Goal: Task Accomplishment & Management: Use online tool/utility

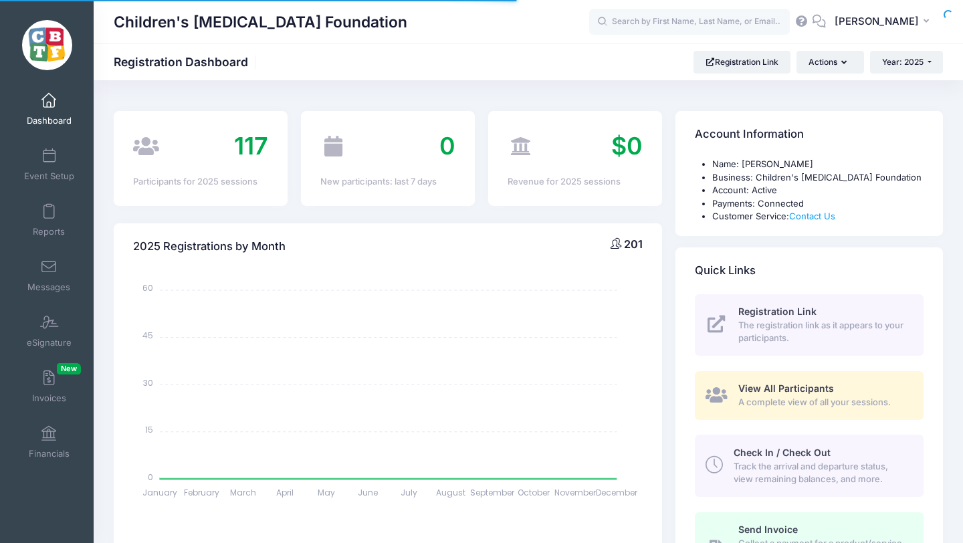
select select
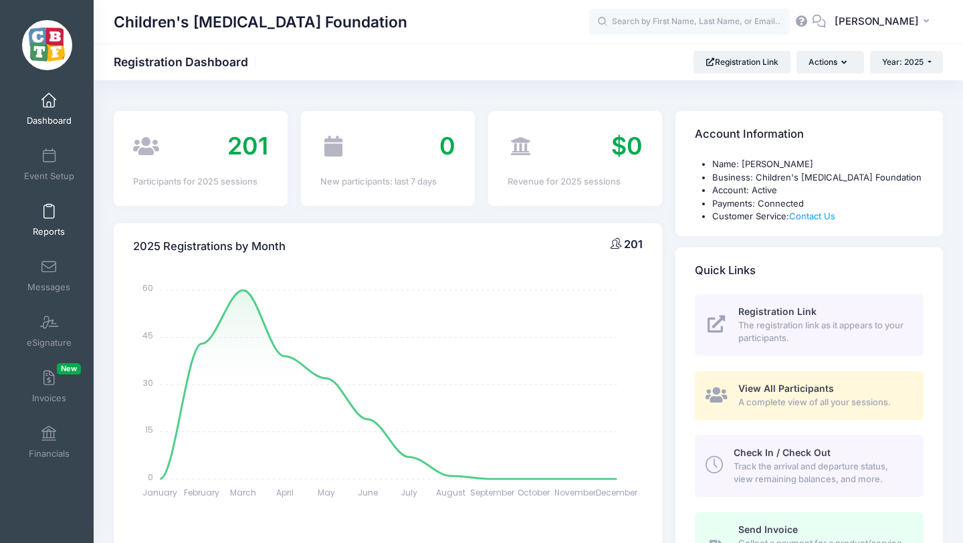
click at [50, 221] on link "Reports" at bounding box center [49, 220] width 64 height 47
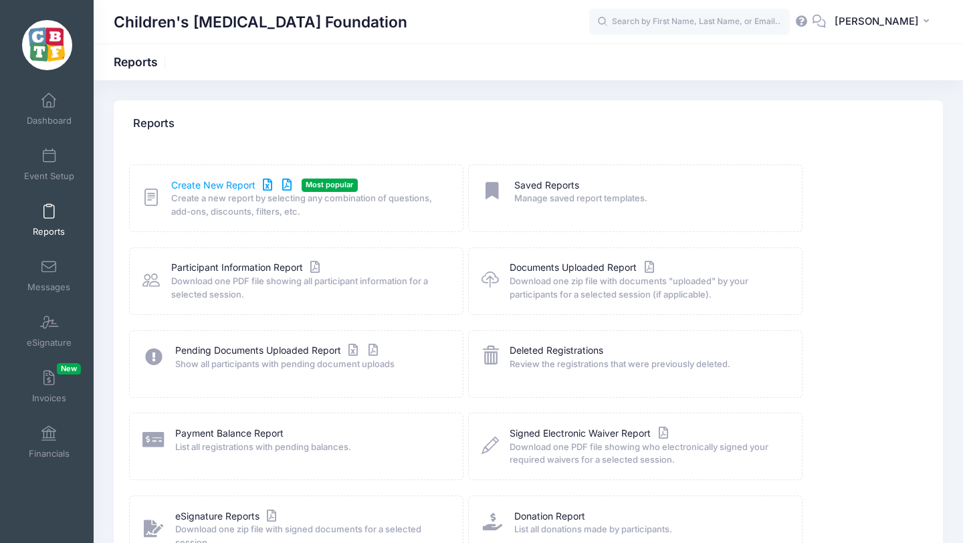
click at [215, 185] on link "Create New Report" at bounding box center [233, 186] width 124 height 14
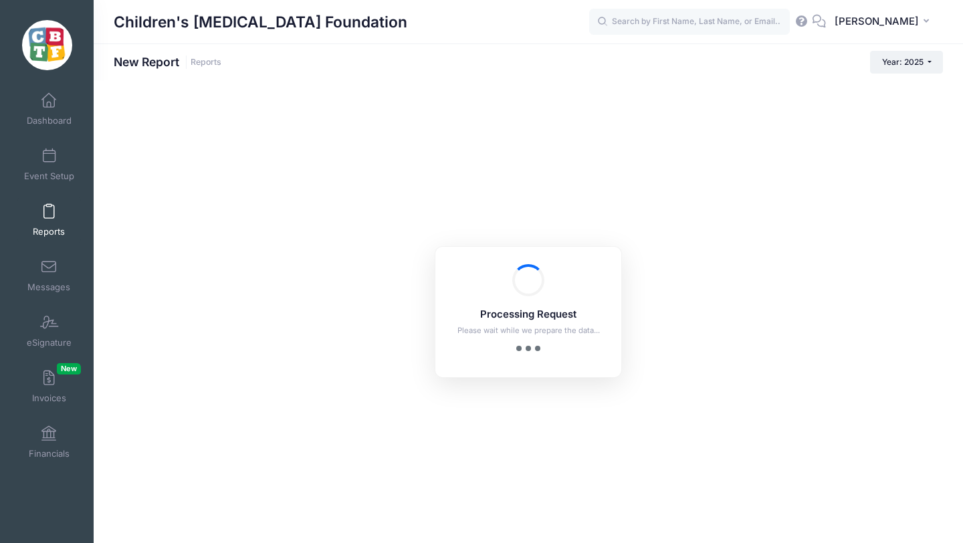
checkbox input "true"
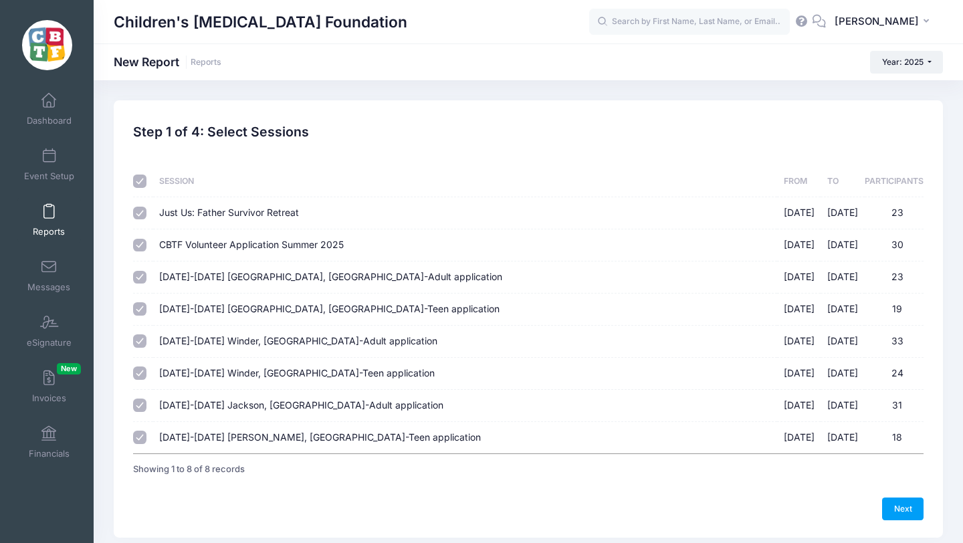
click at [135, 183] on input "checkbox" at bounding box center [139, 181] width 13 height 13
checkbox input "false"
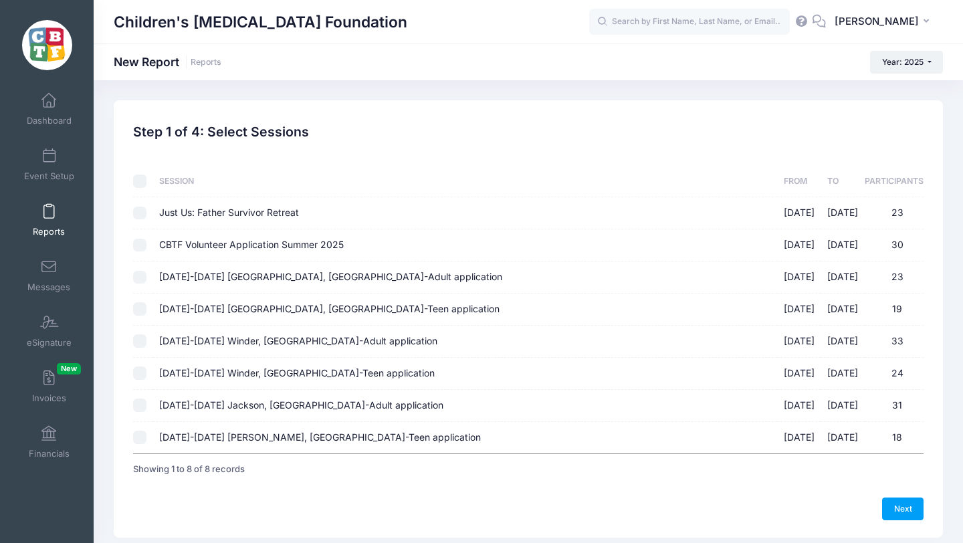
checkbox input "false"
